Goal: Task Accomplishment & Management: Use online tool/utility

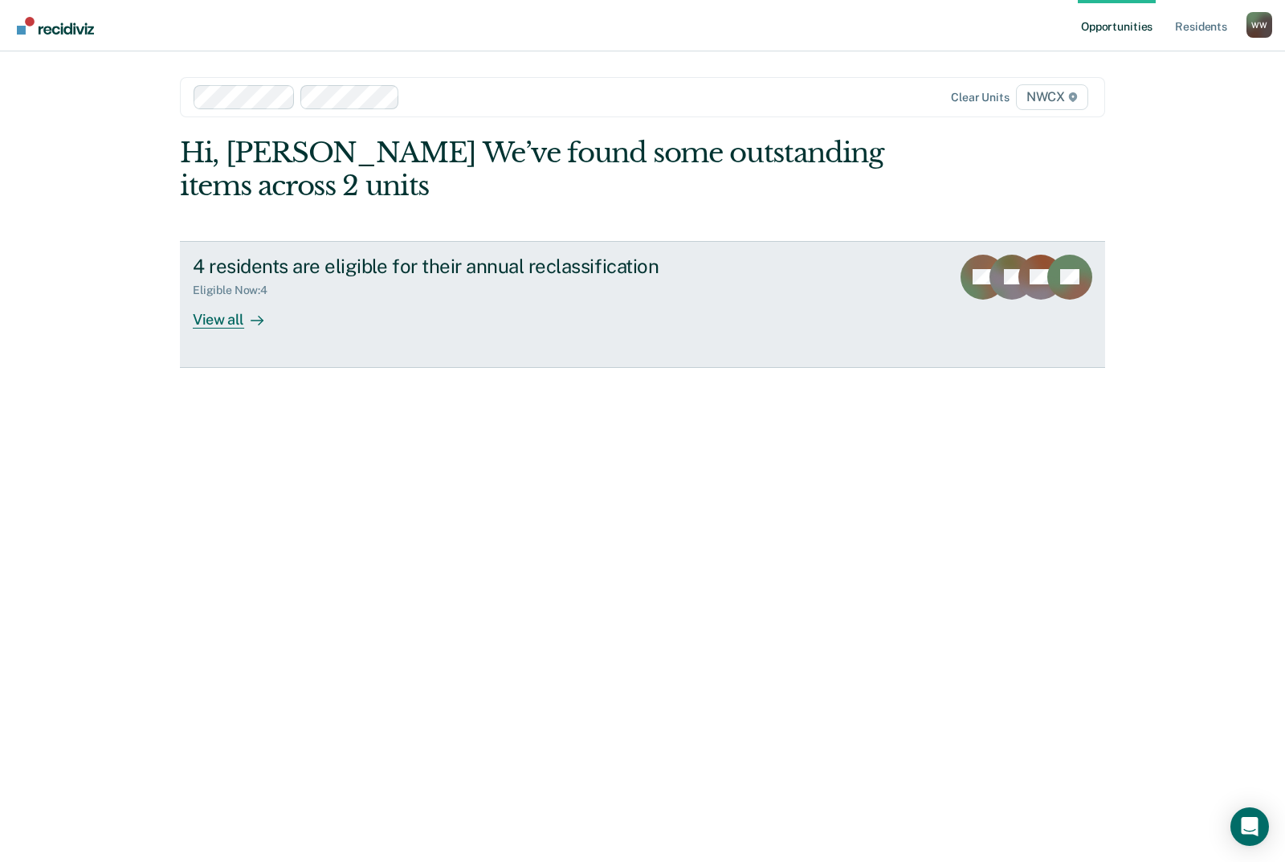
click at [216, 325] on div "View all" at bounding box center [238, 312] width 90 height 31
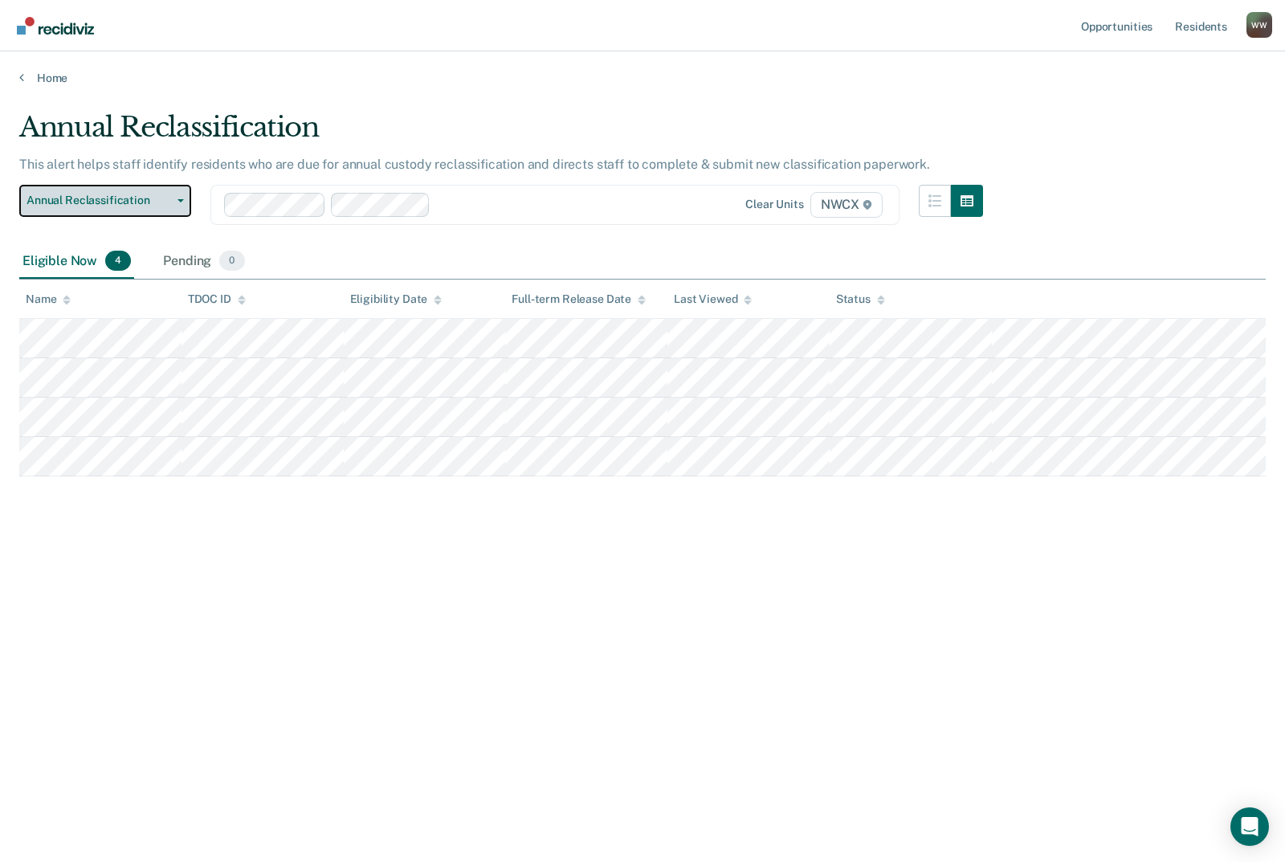
click at [121, 196] on span "Annual Reclassification" at bounding box center [99, 201] width 145 height 14
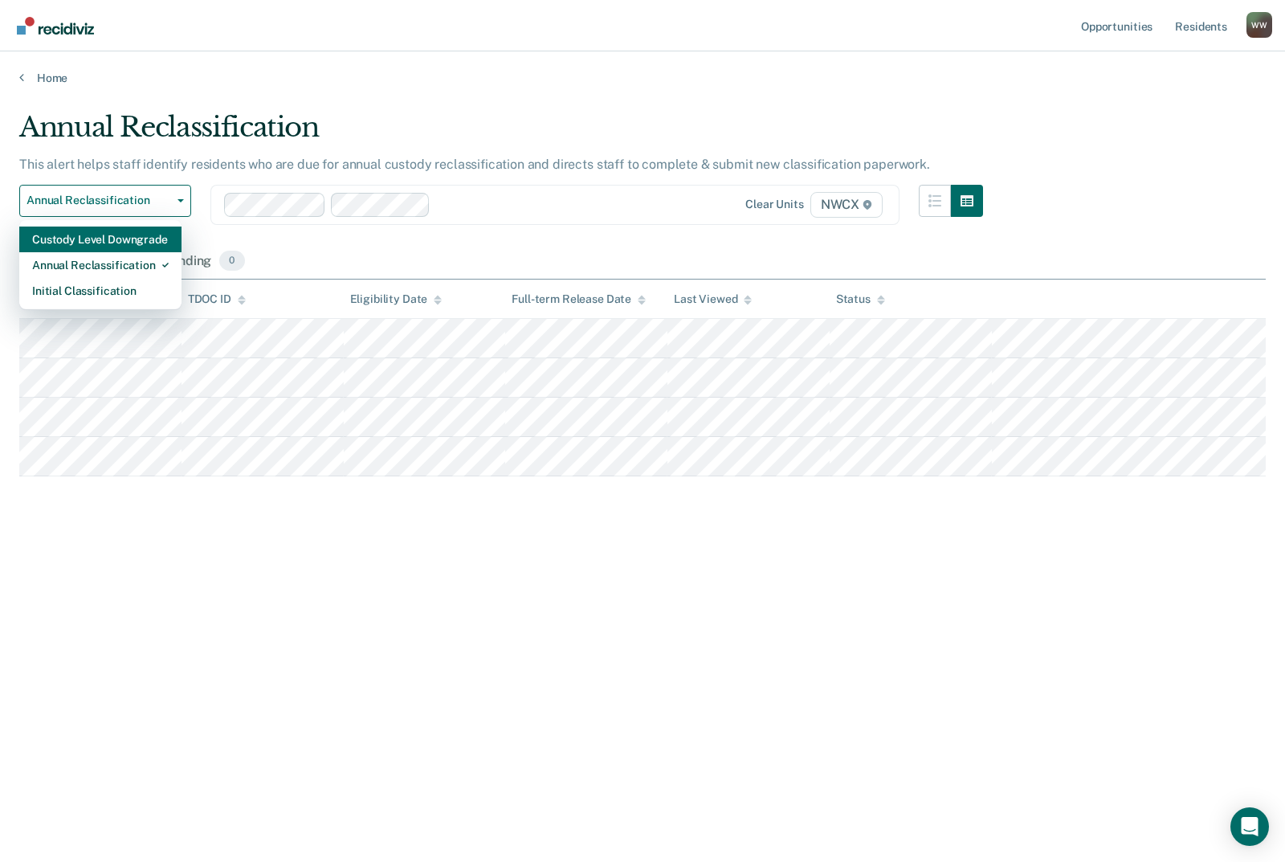
click at [84, 244] on div "Custody Level Downgrade" at bounding box center [100, 240] width 137 height 26
